Goal: Information Seeking & Learning: Learn about a topic

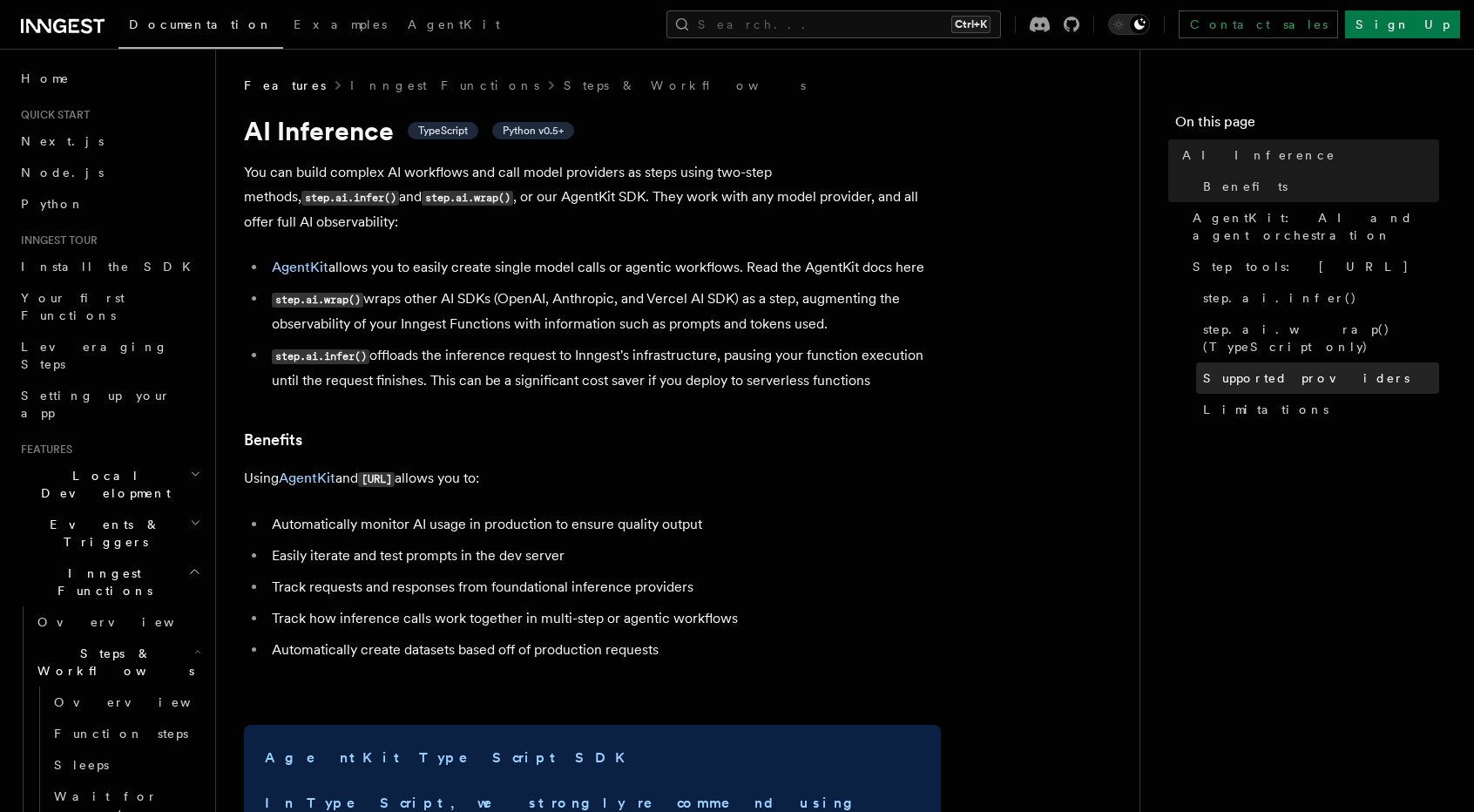
click at [1229, 369] on span "Supported providers" at bounding box center [1306, 378] width 206 height 17
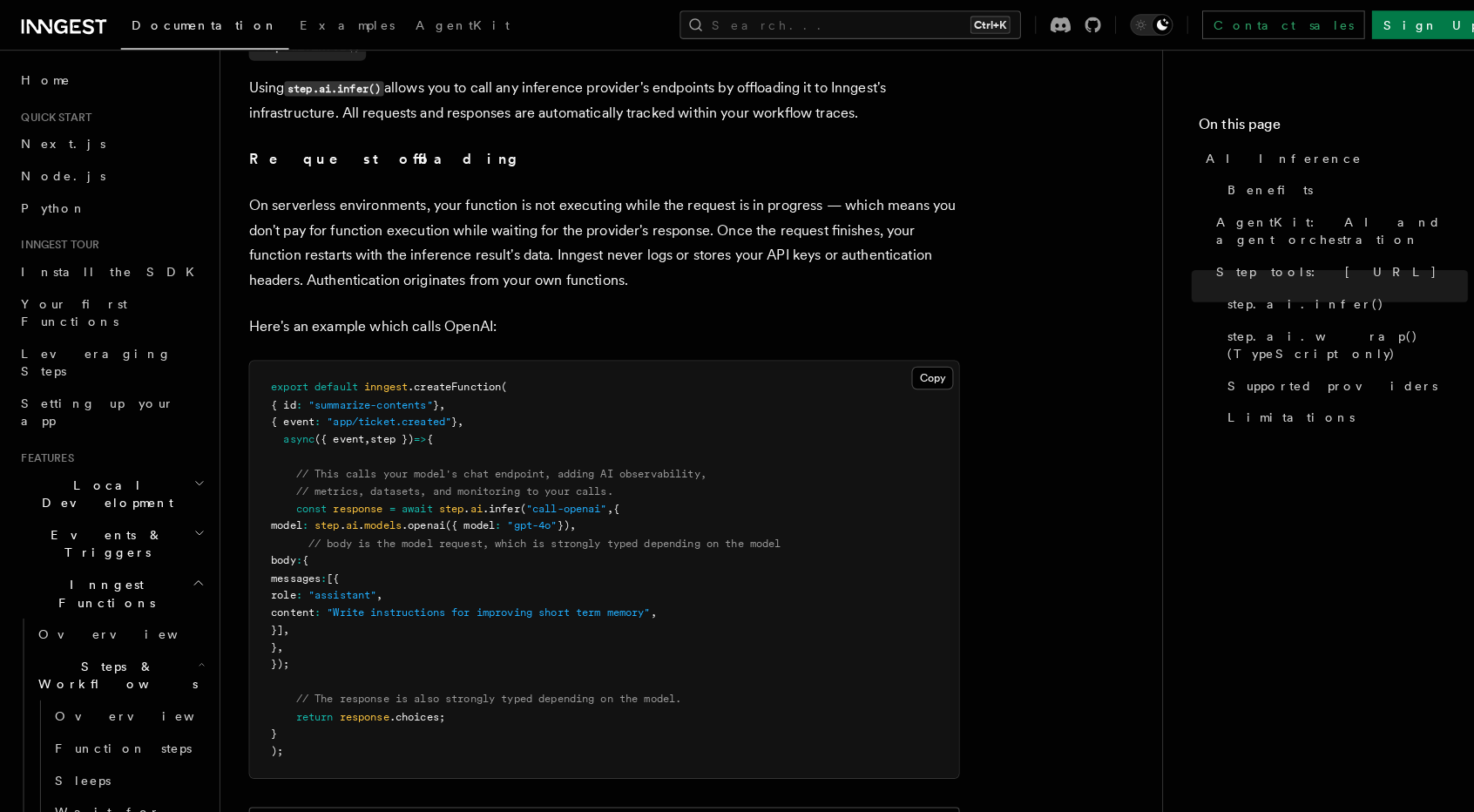
scroll to position [1709, 0]
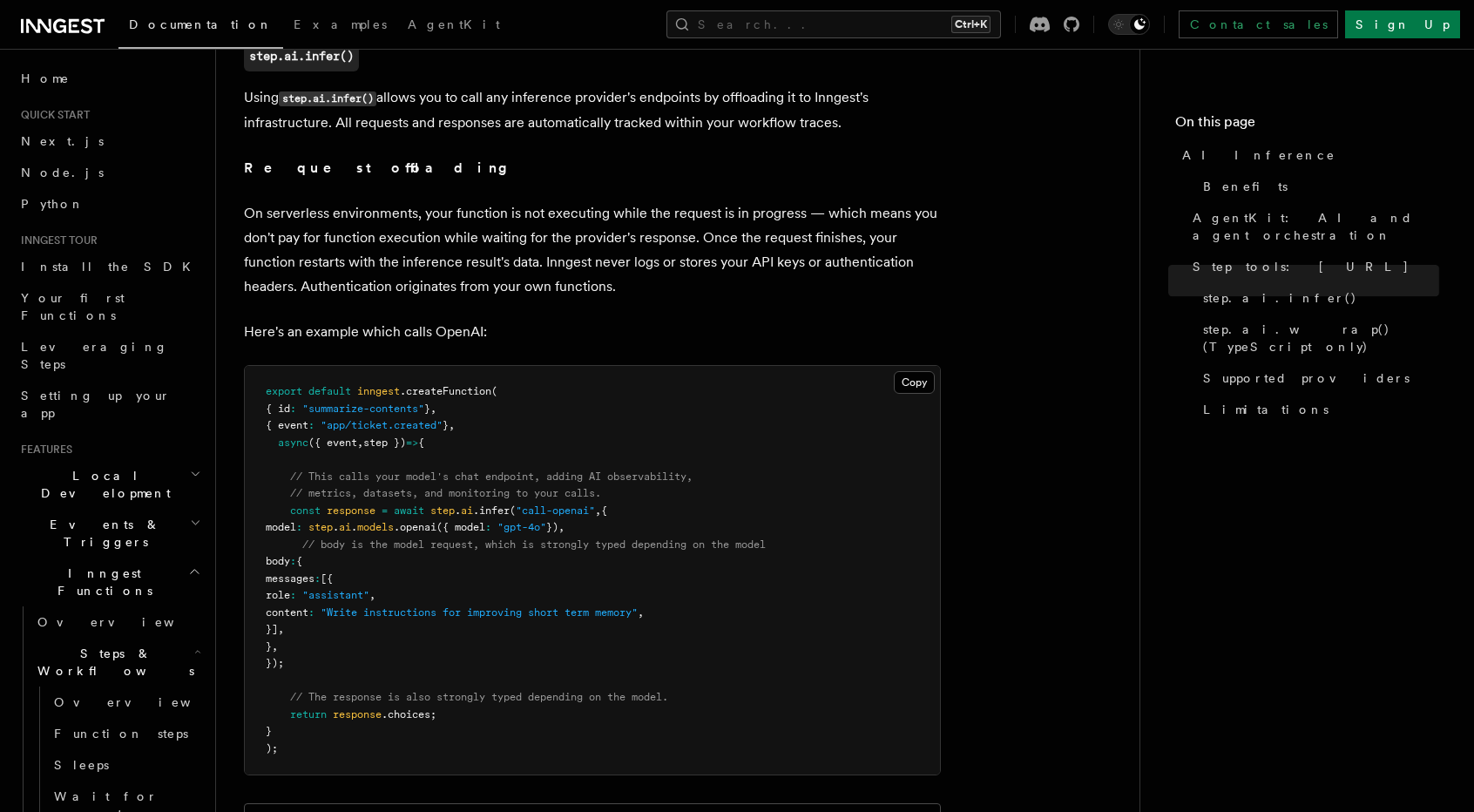
click at [369, 589] on span ""assistant"" at bounding box center [335, 595] width 67 height 12
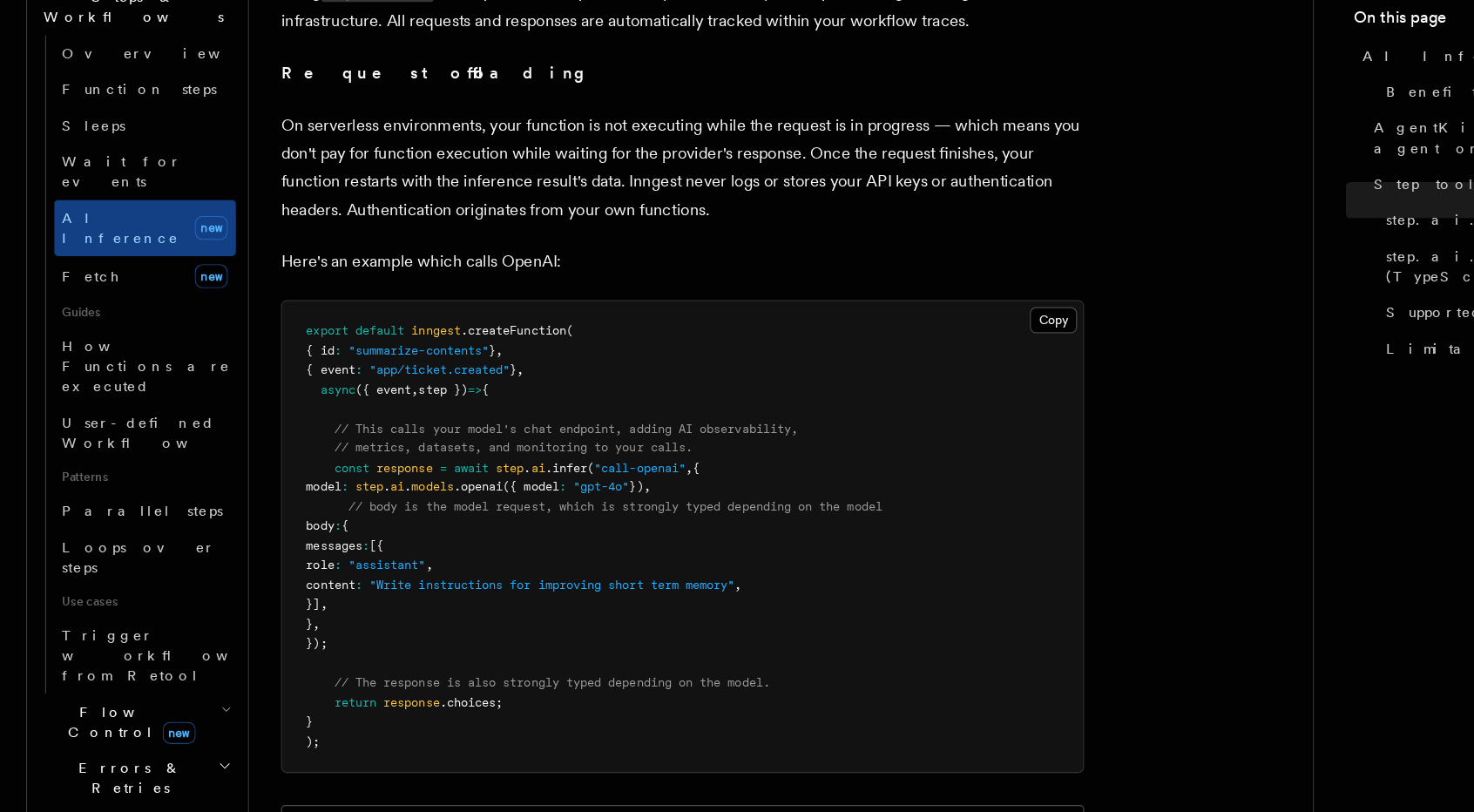
scroll to position [1704, 0]
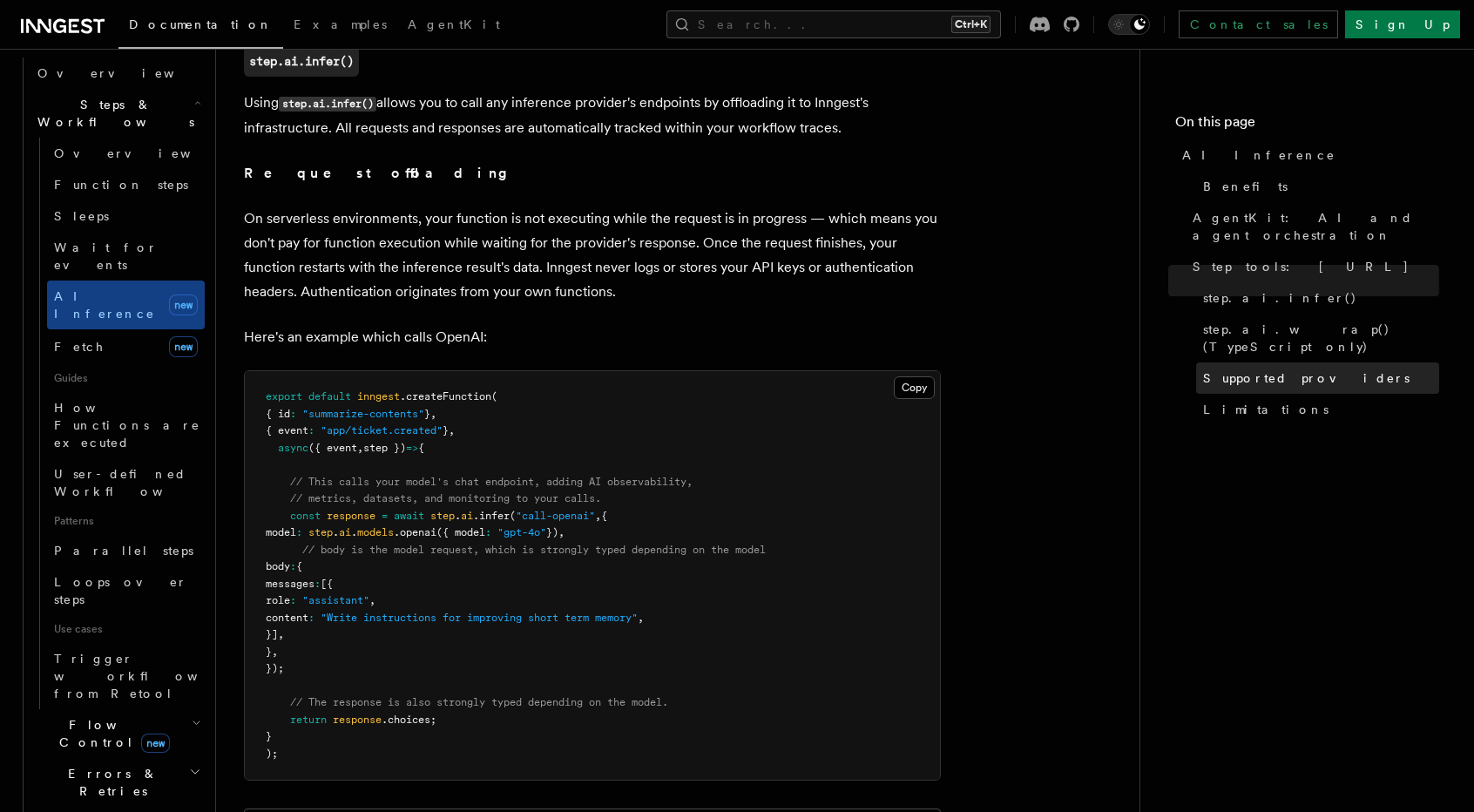
click at [1252, 369] on span "Supported providers" at bounding box center [1306, 378] width 206 height 17
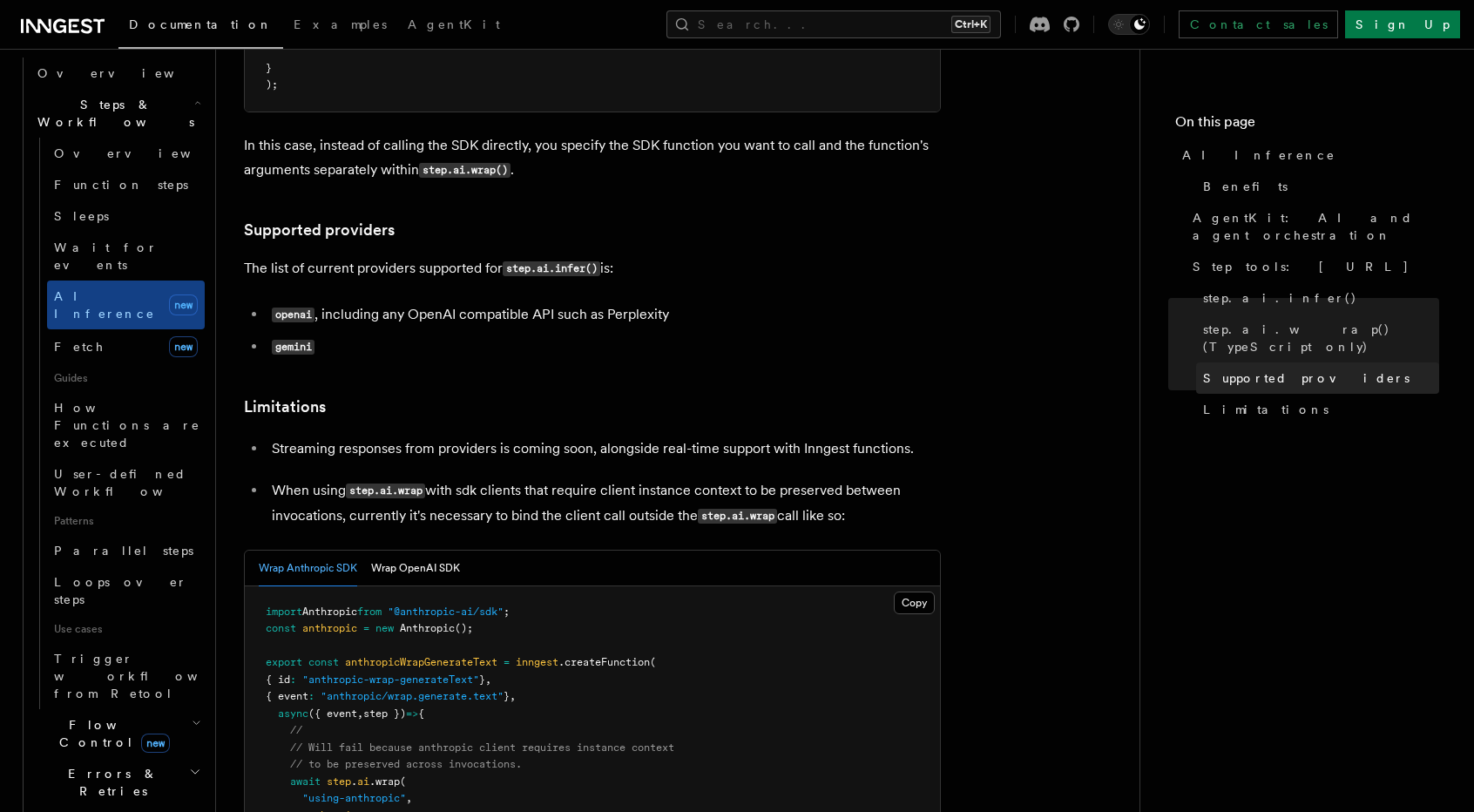
scroll to position [3102, 0]
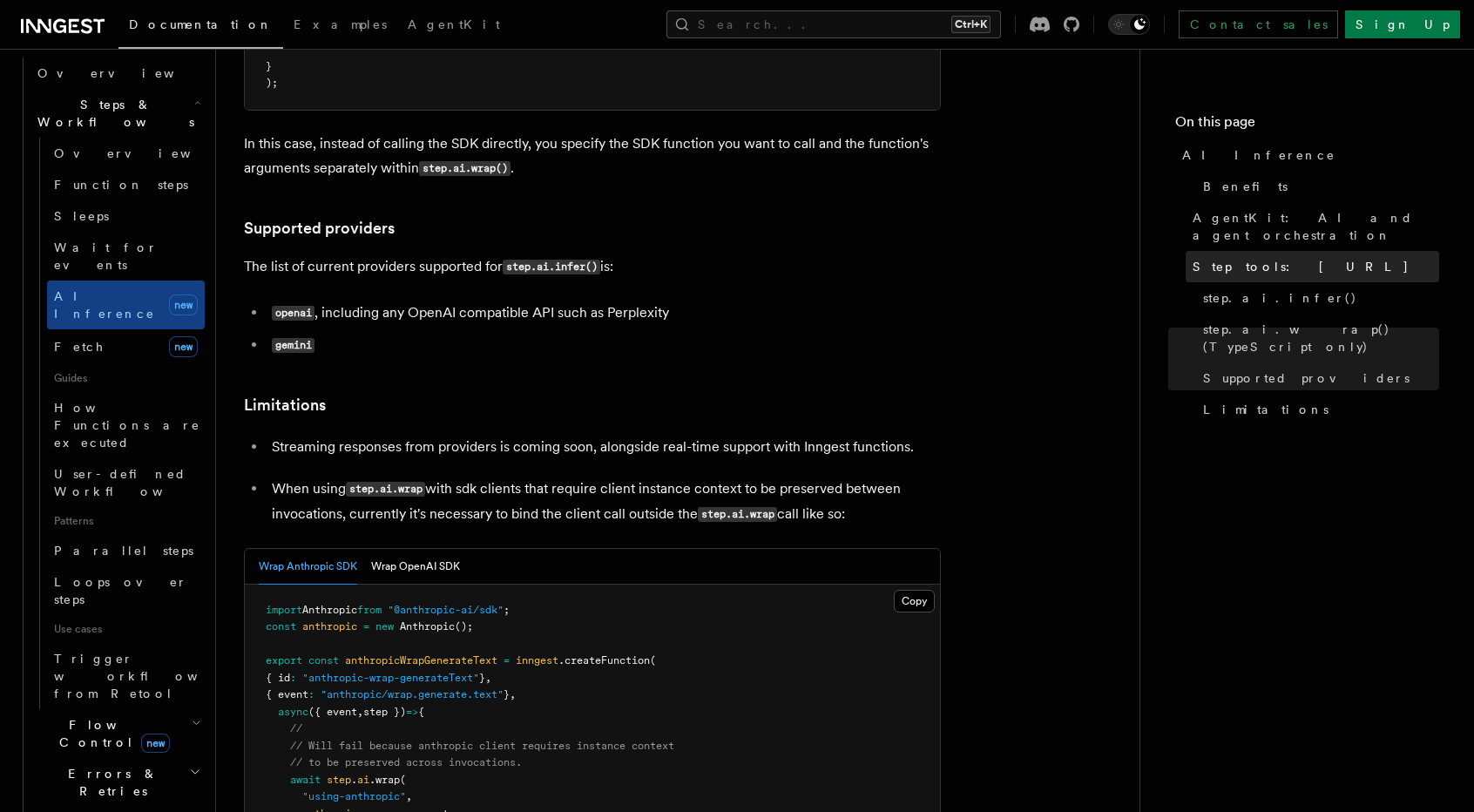
click at [1263, 258] on span "Step tools: [URL]" at bounding box center [1301, 267] width 217 height 17
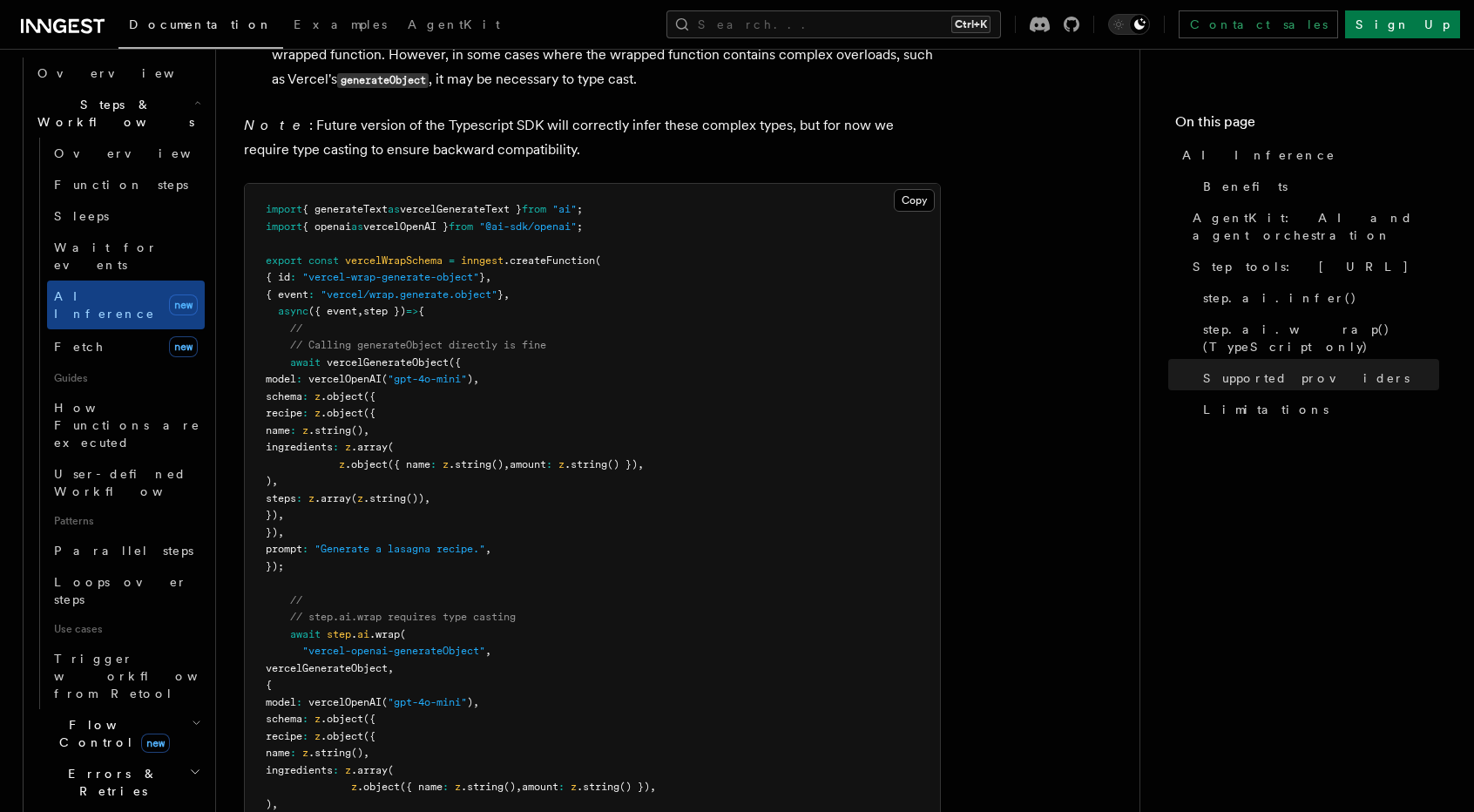
scroll to position [5024, 0]
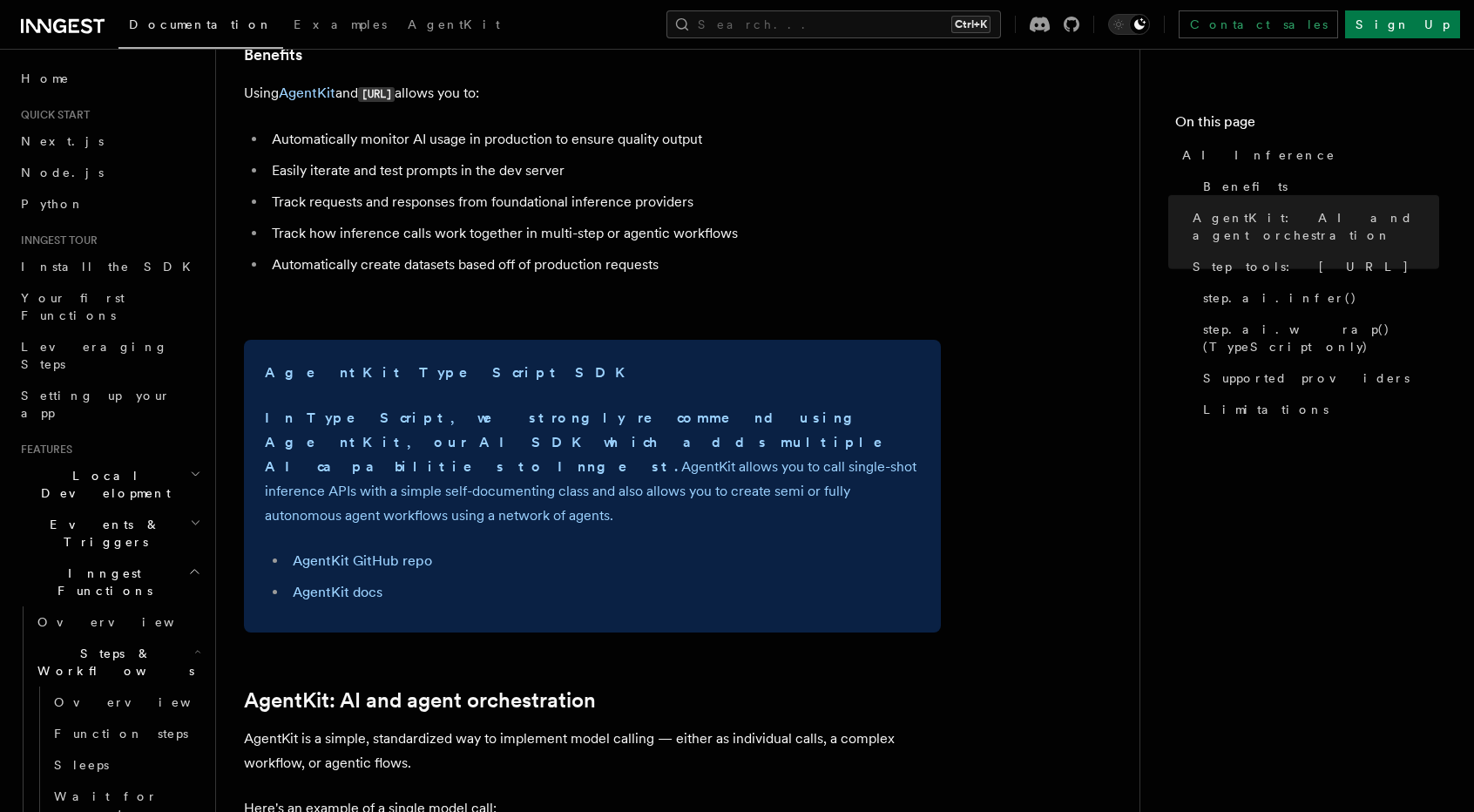
scroll to position [0, 0]
